Goal: Information Seeking & Learning: Learn about a topic

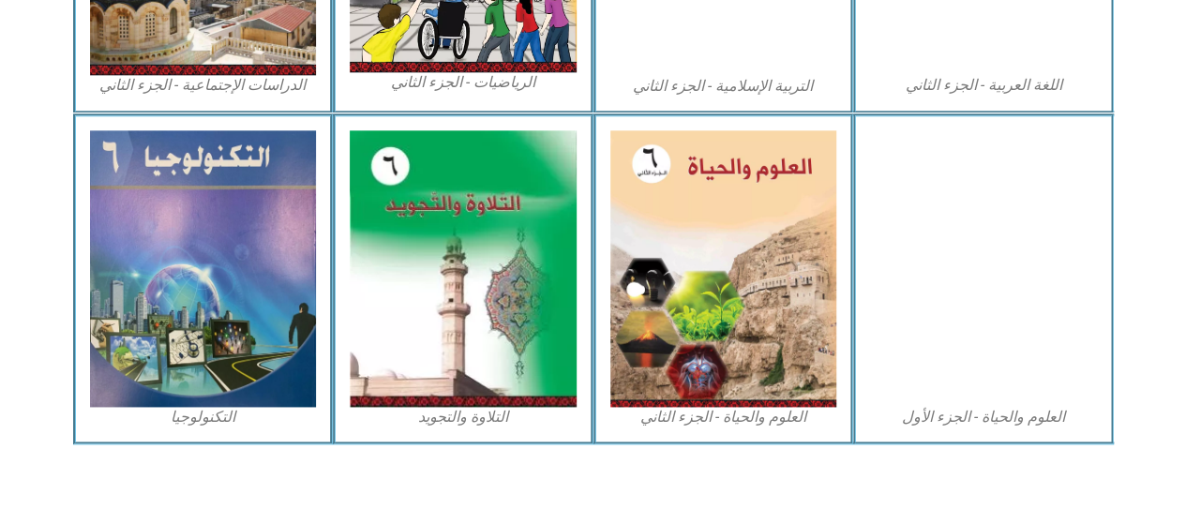
scroll to position [1148, 0]
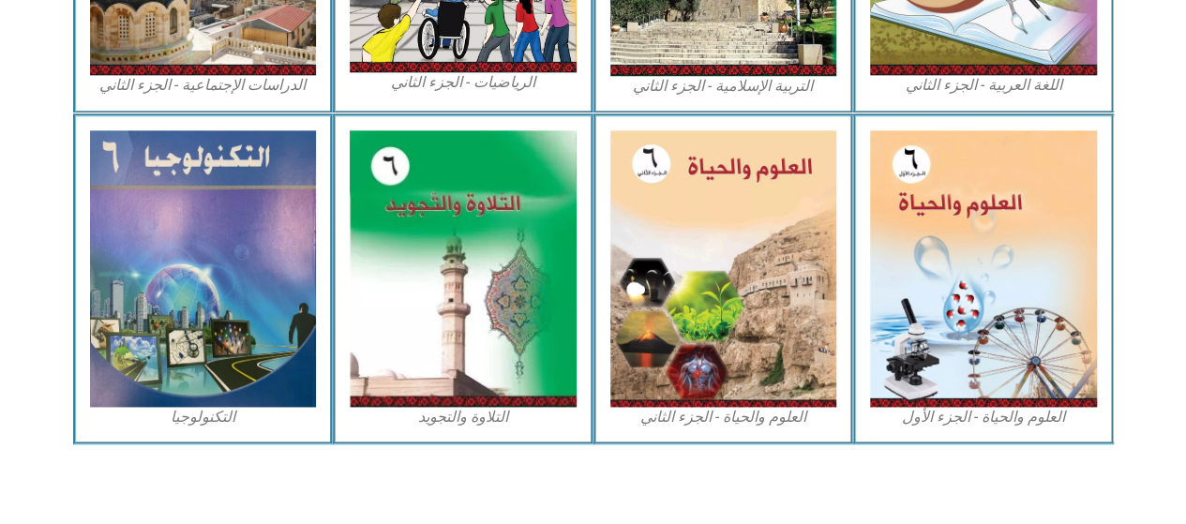
click at [680, 241] on img at bounding box center [723, 268] width 227 height 276
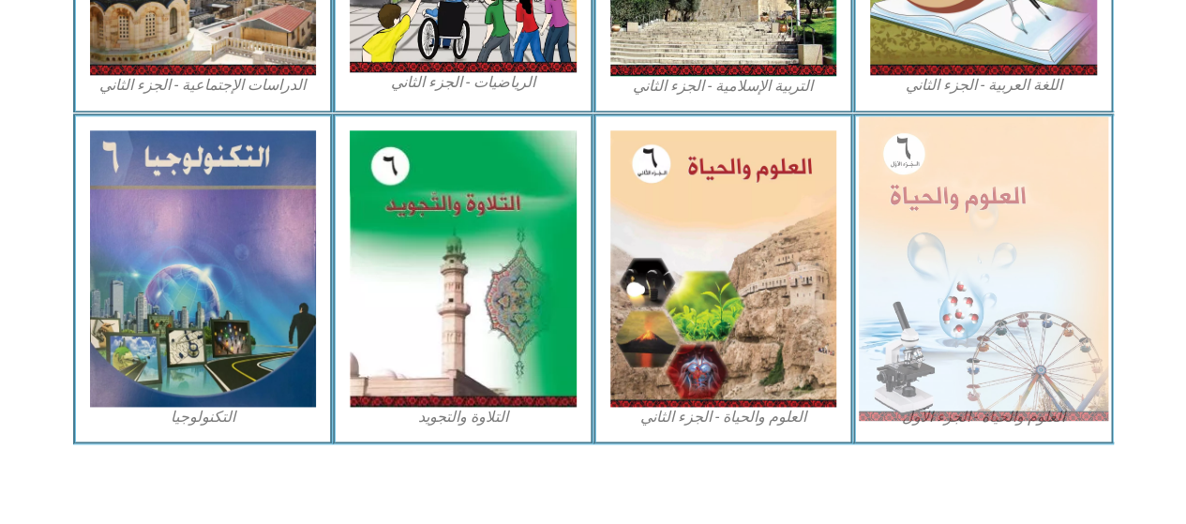
click at [1091, 322] on img at bounding box center [983, 268] width 249 height 304
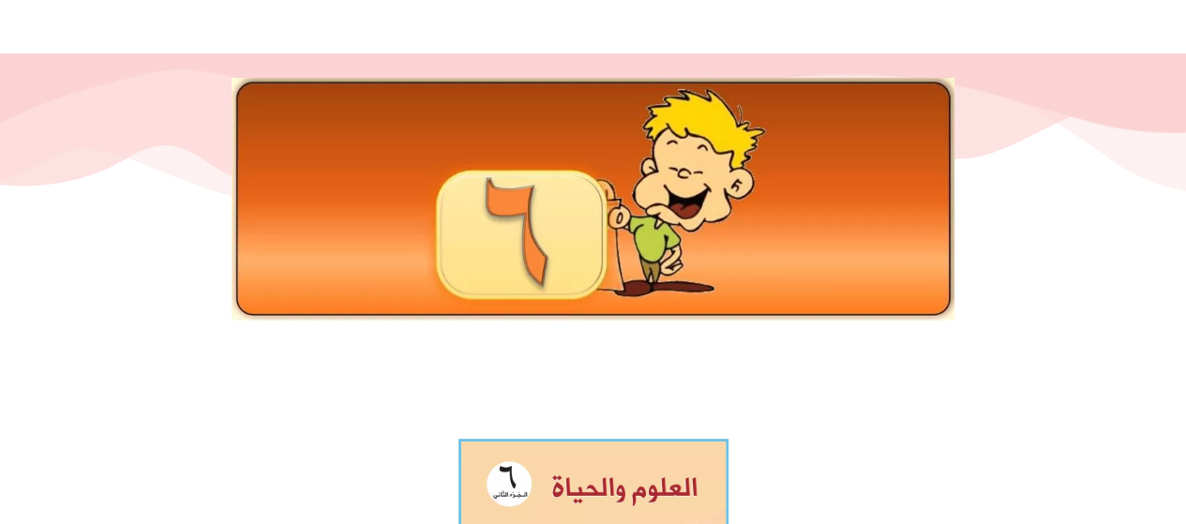
scroll to position [112, 0]
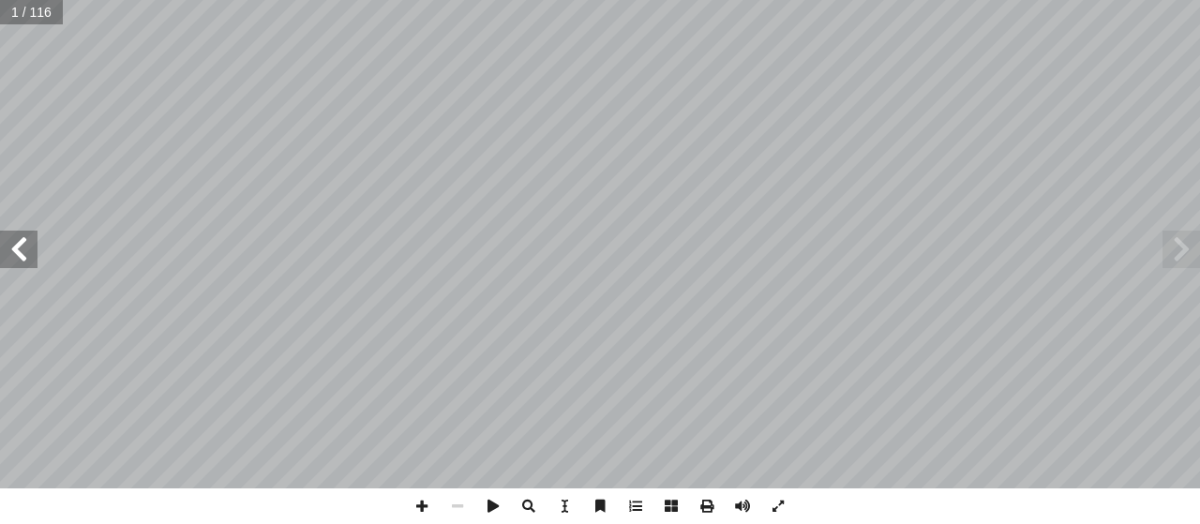
click at [30, 251] on span at bounding box center [18, 249] width 37 height 37
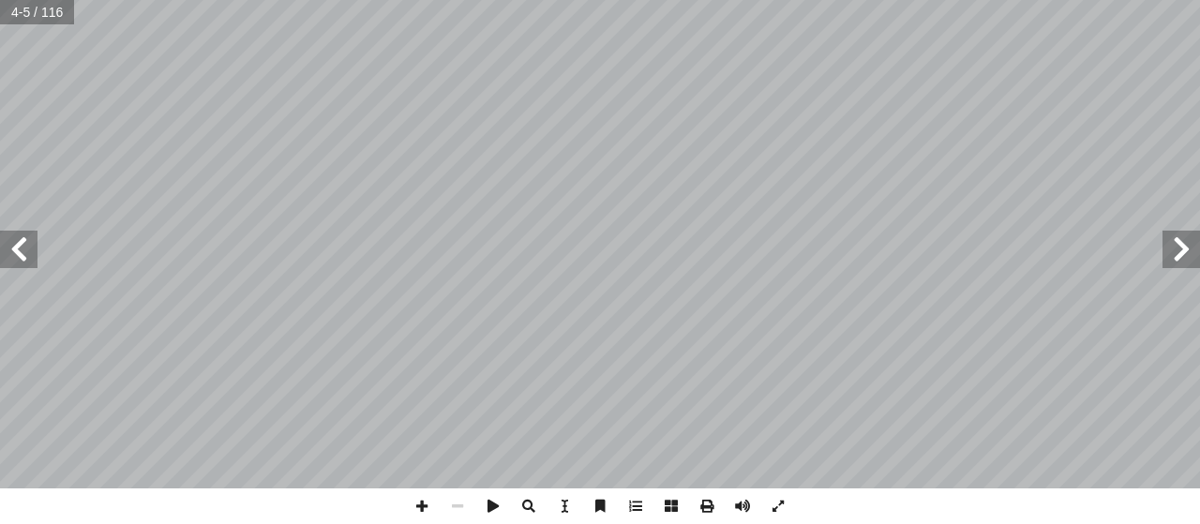
click at [30, 251] on span at bounding box center [18, 249] width 37 height 37
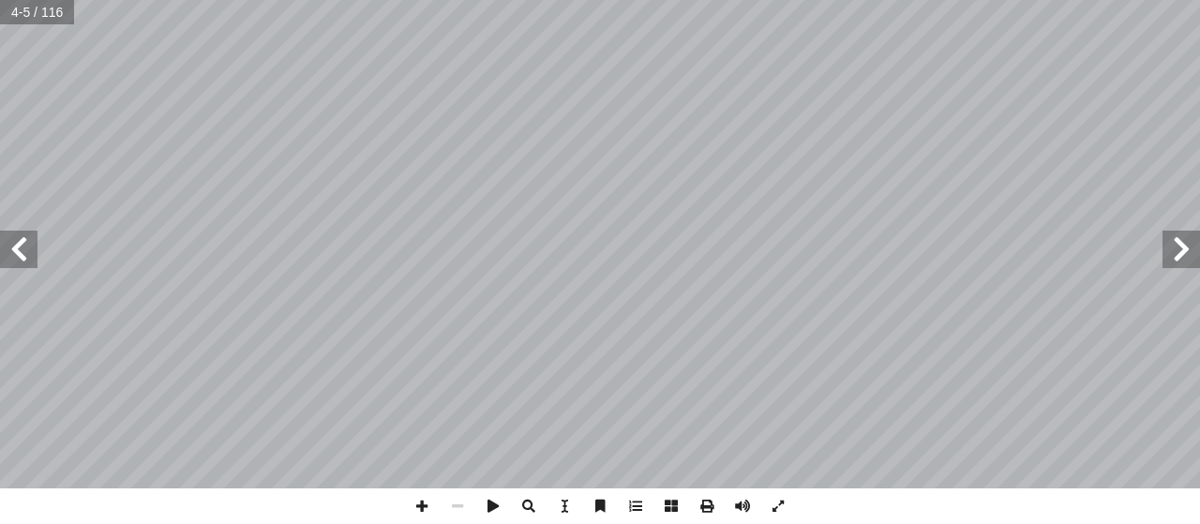
click at [30, 251] on span at bounding box center [18, 249] width 37 height 37
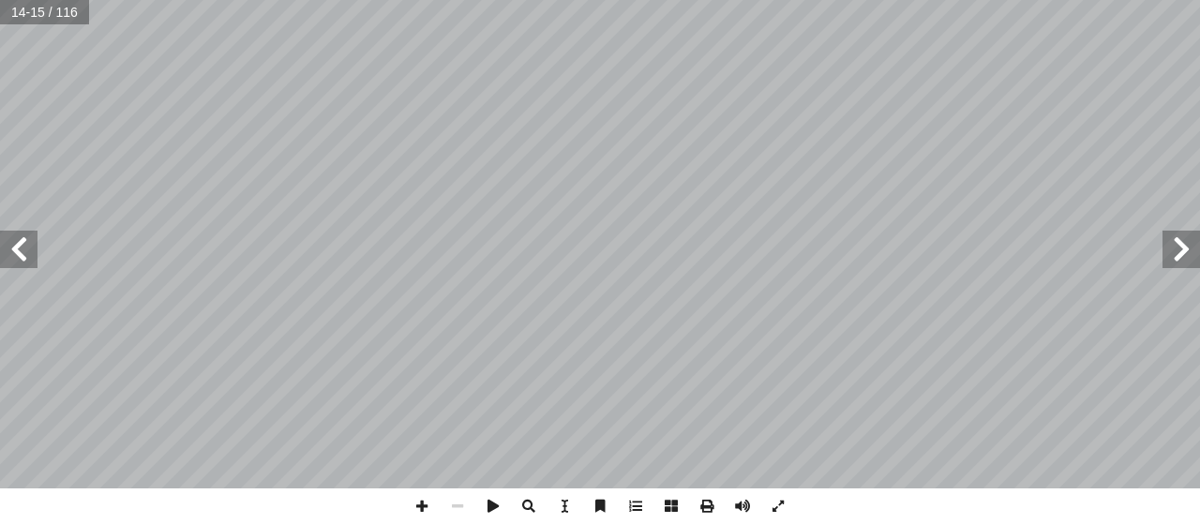
click at [30, 251] on span at bounding box center [18, 249] width 37 height 37
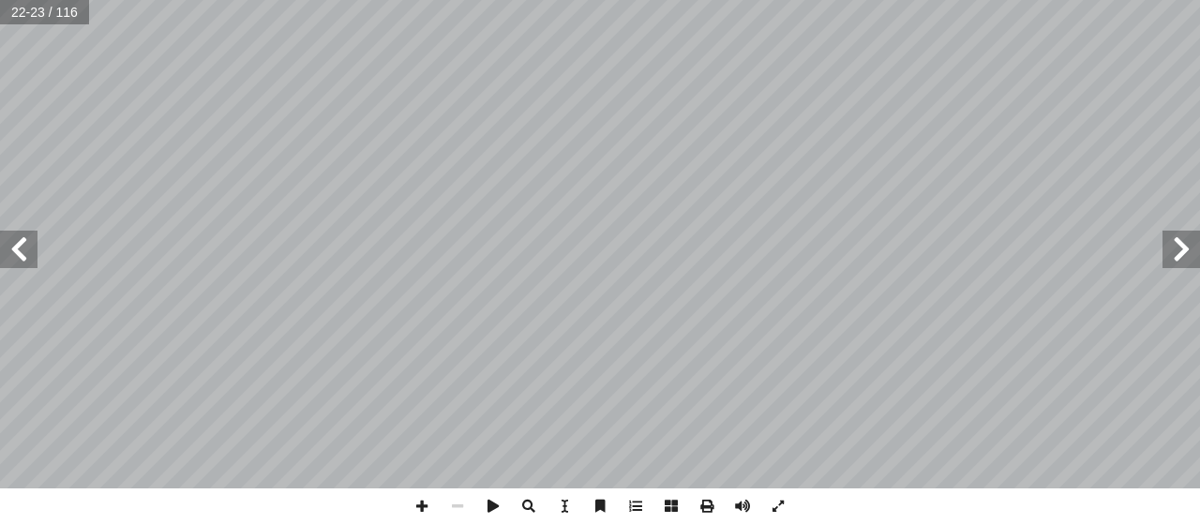
click at [30, 251] on span at bounding box center [18, 249] width 37 height 37
click at [430, 501] on span at bounding box center [422, 506] width 36 height 36
